Goal: Task Accomplishment & Management: Manage account settings

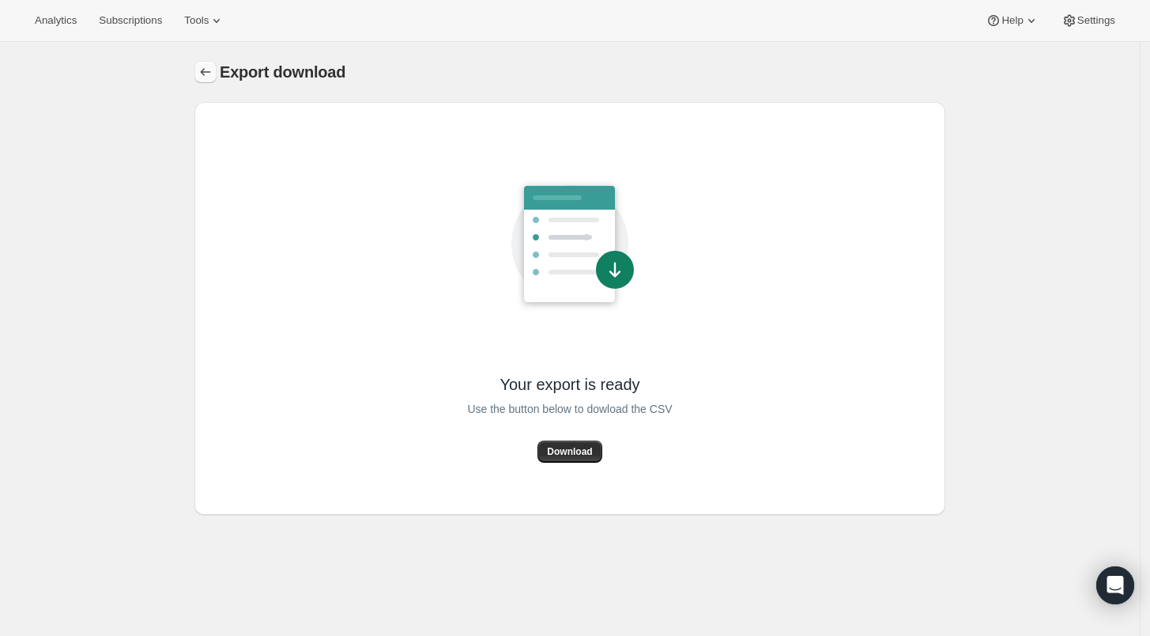
click at [210, 76] on icon "Export download" at bounding box center [206, 72] width 16 height 16
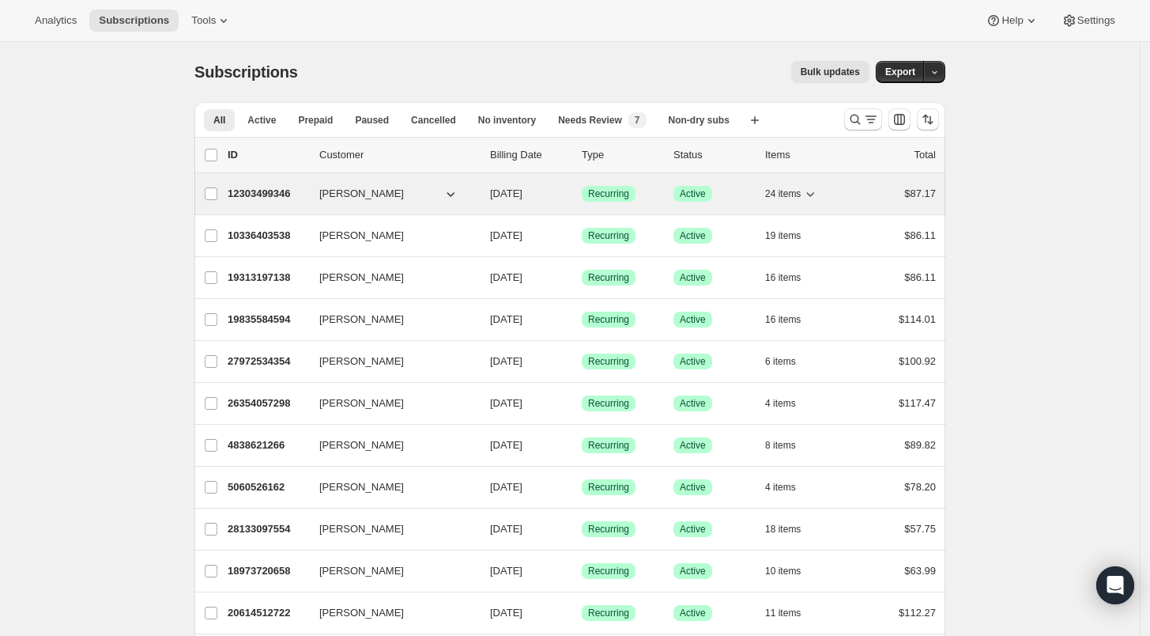
click at [258, 194] on p "12303499346" at bounding box center [267, 194] width 79 height 16
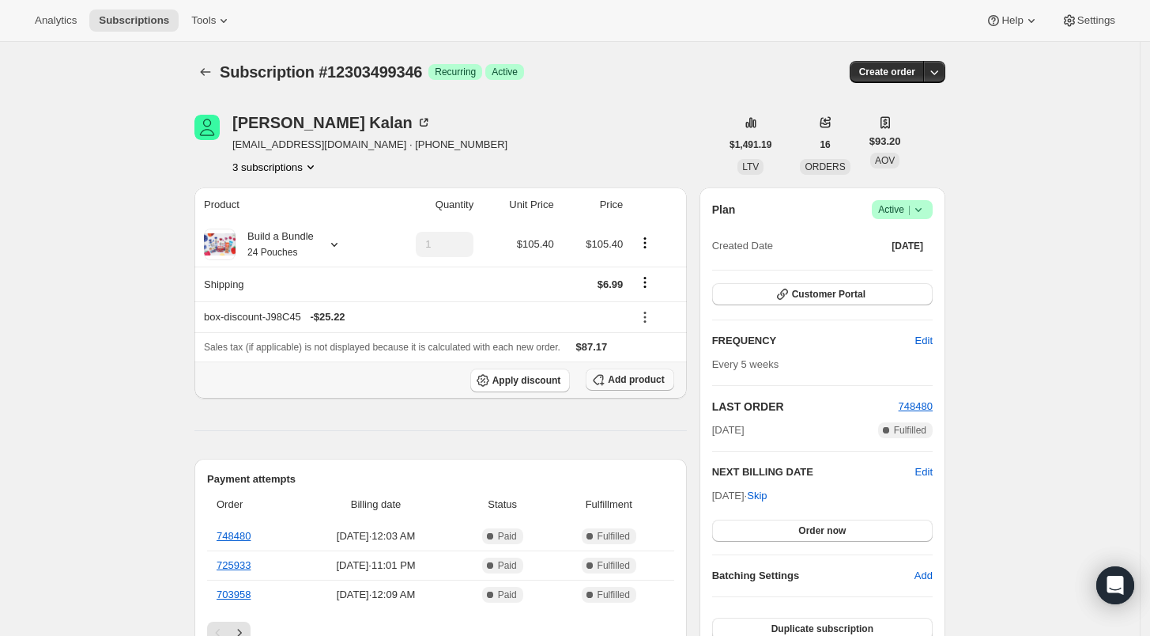
click at [636, 383] on span "Add product" at bounding box center [636, 379] width 56 height 13
